Goal: Task Accomplishment & Management: Manage account settings

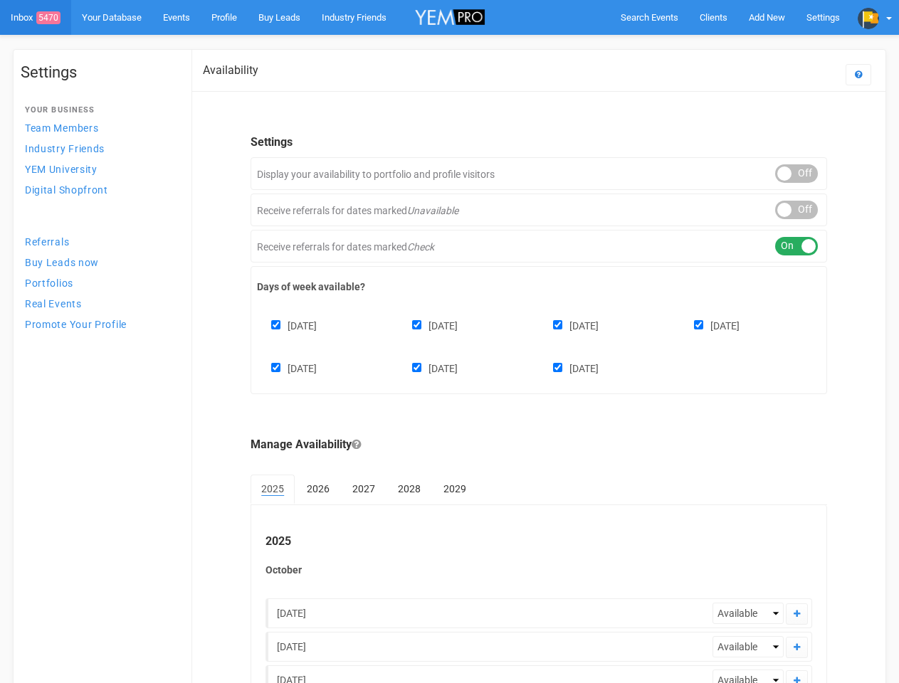
click at [449, 342] on div "Sunday Monday Tuesday Wednesday Thursday Friday Saturday" at bounding box center [539, 340] width 564 height 85
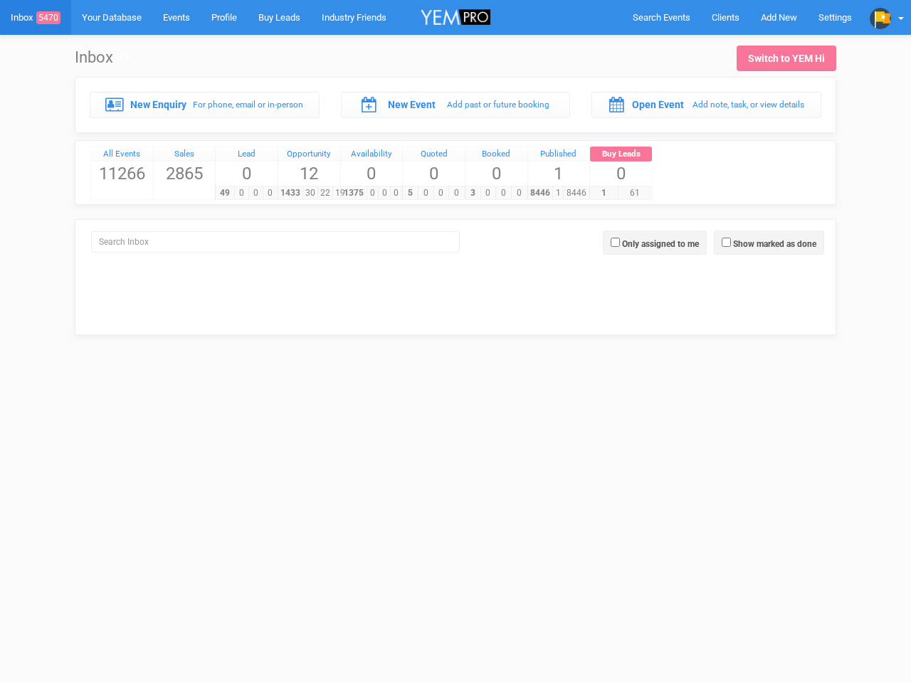
click at [456, 186] on div "5 0 0 0" at bounding box center [433, 193] width 62 height 14
click at [661, 17] on span "Search Events" at bounding box center [662, 17] width 58 height 11
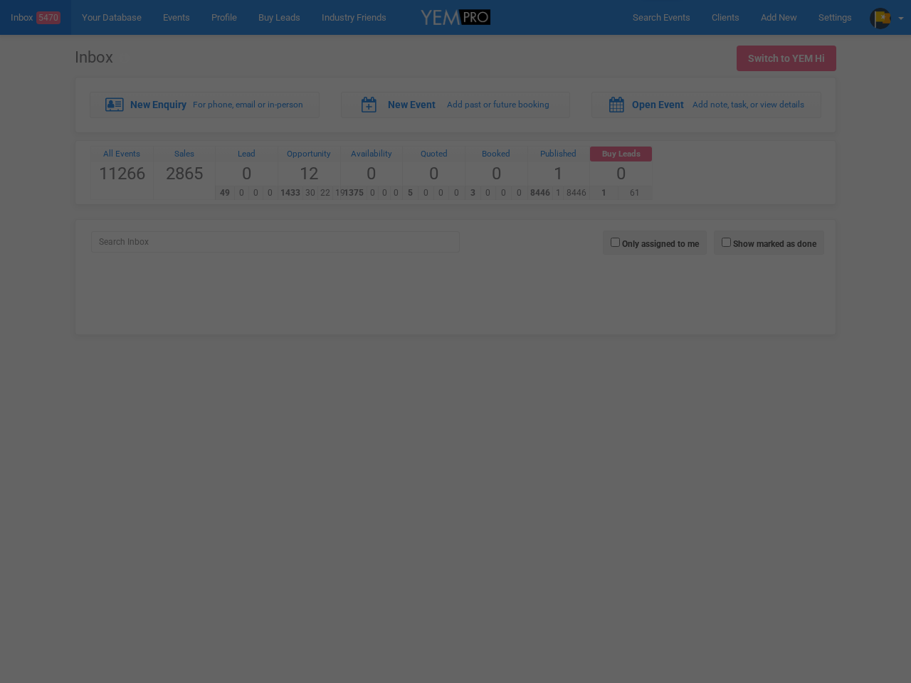
click at [0, 0] on div "Loading..." at bounding box center [0, 0] width 0 height 0
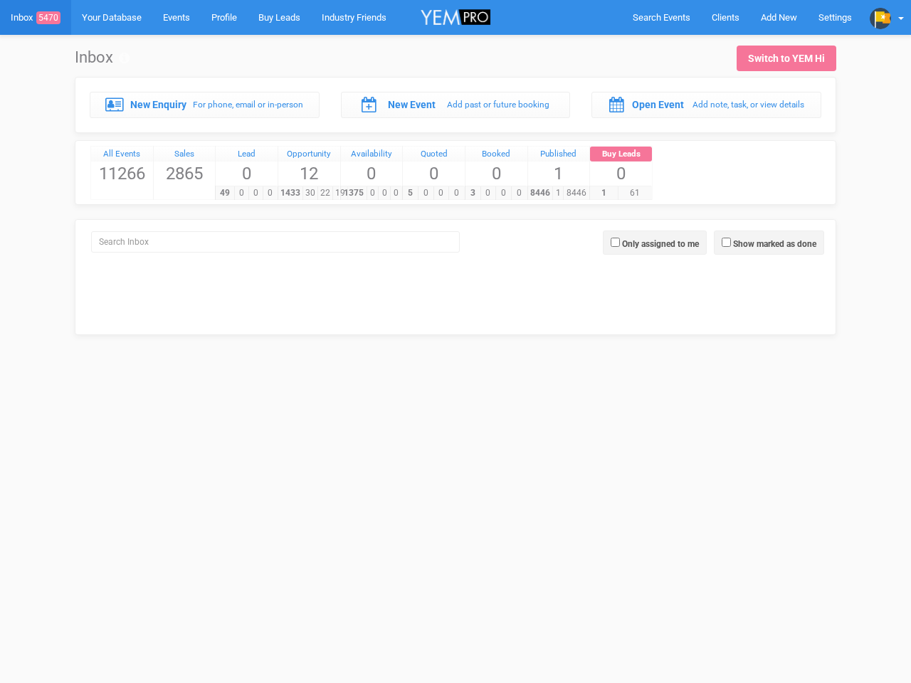
click at [887, 17] on div at bounding box center [455, 341] width 911 height 683
click at [769, 243] on div at bounding box center [455, 341] width 911 height 683
click at [655, 243] on label "Only assigned to me" at bounding box center [660, 244] width 77 height 13
click at [620, 243] on input "Only assigned to me" at bounding box center [615, 242] width 9 height 9
checkbox input "true"
